Goal: Find specific page/section: Find specific page/section

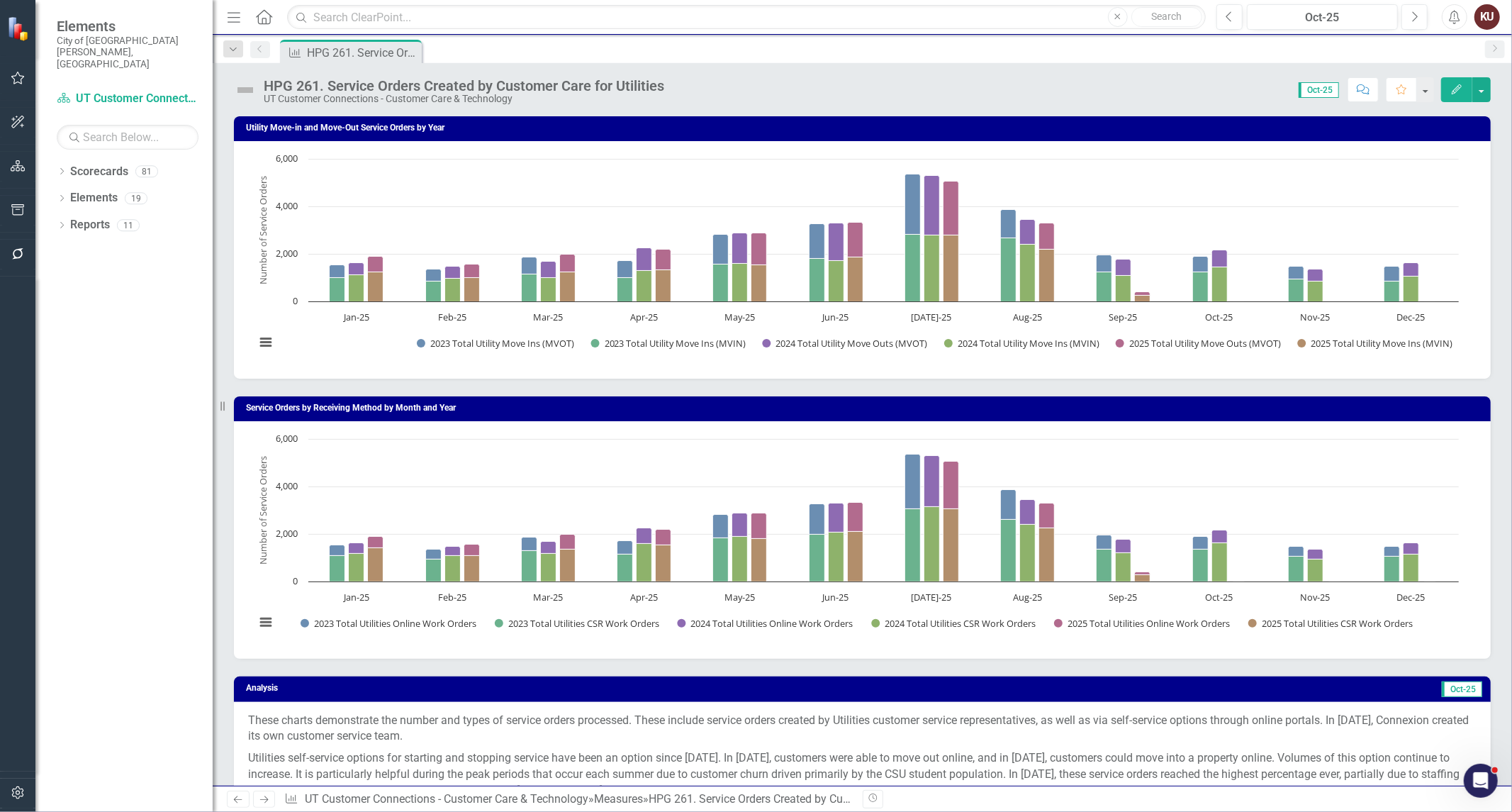
drag, startPoint x: 16, startPoint y: 789, endPoint x: 6, endPoint y: 768, distance: 23.3
click at [15, 789] on icon "button" at bounding box center [18, 793] width 15 height 11
click at [19, 260] on button "button" at bounding box center [18, 255] width 32 height 30
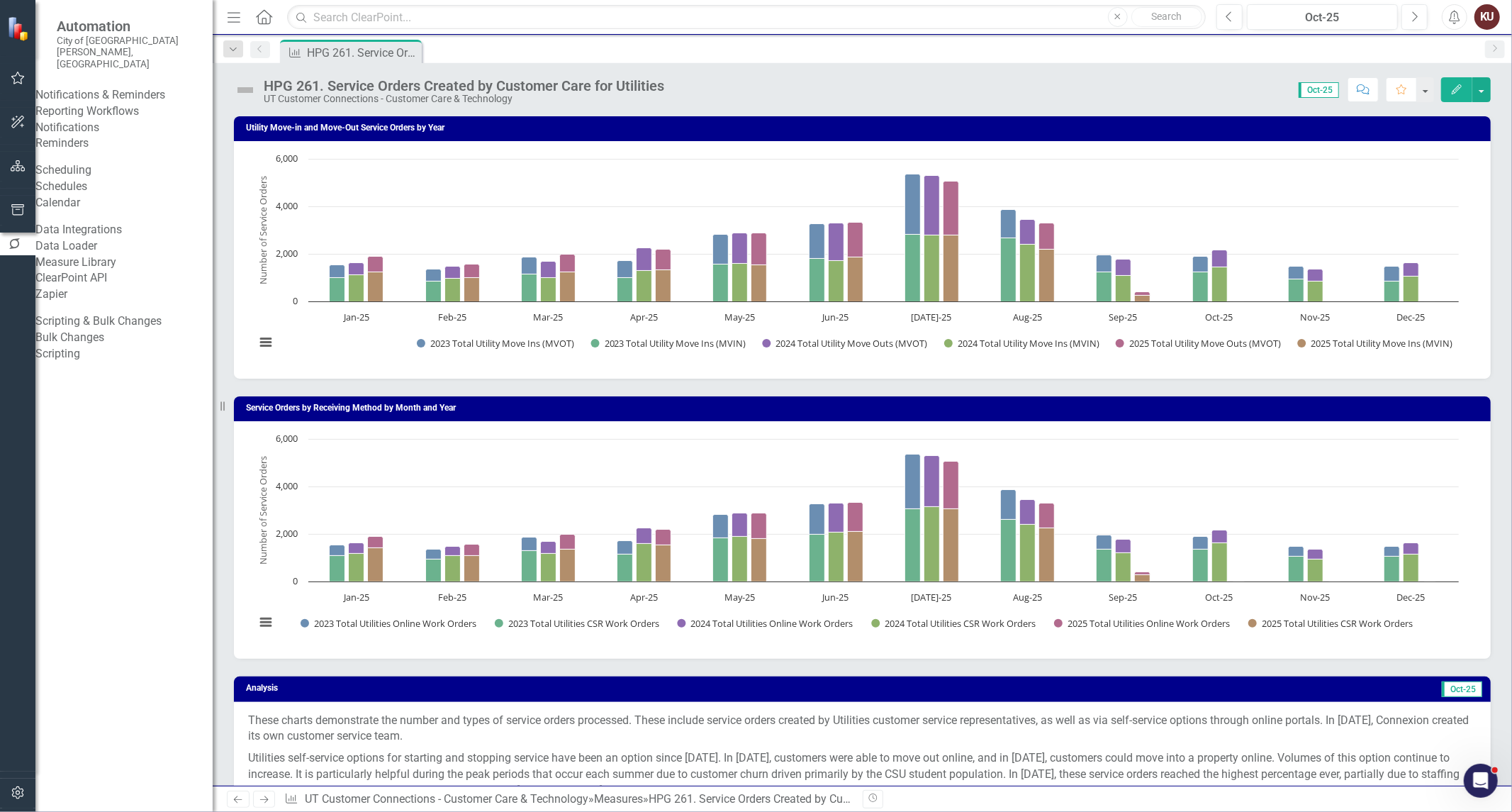
click at [88, 255] on link "Data Loader" at bounding box center [124, 246] width 177 height 16
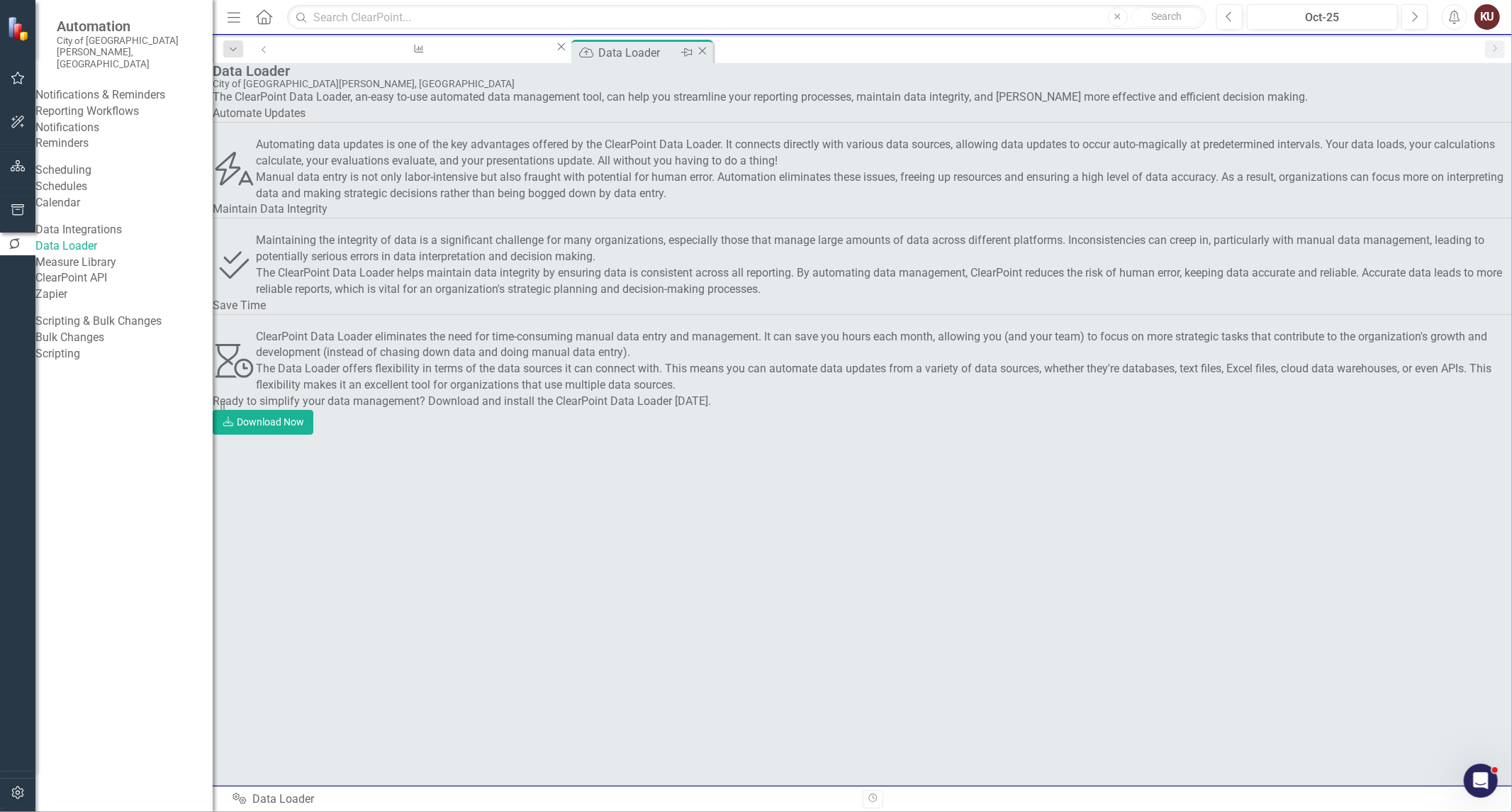
click at [695, 50] on icon "Close" at bounding box center [702, 51] width 14 height 11
